Goal: Information Seeking & Learning: Learn about a topic

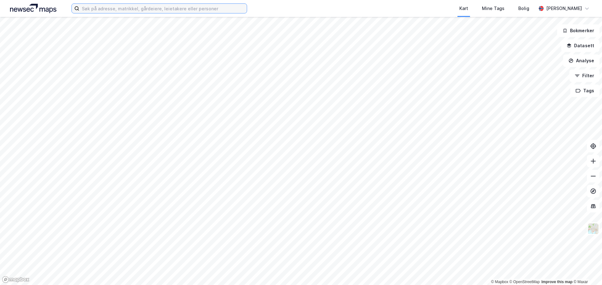
click at [112, 12] on input at bounding box center [162, 8] width 167 height 9
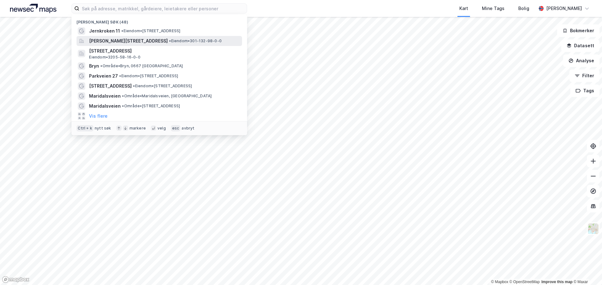
click at [138, 42] on span "[PERSON_NAME][STREET_ADDRESS]" at bounding box center [128, 41] width 79 height 8
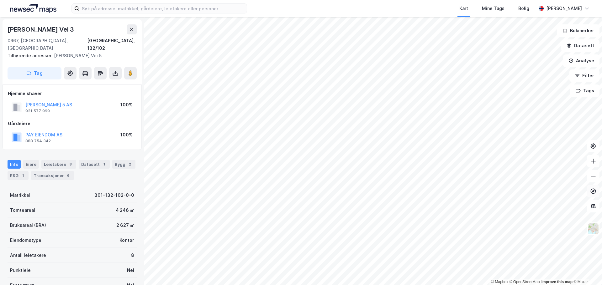
click at [594, 196] on button at bounding box center [593, 191] width 13 height 13
